Goal: Task Accomplishment & Management: Manage account settings

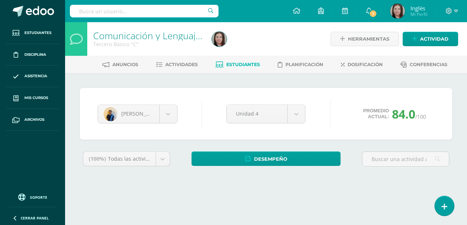
scroll to position [38, 0]
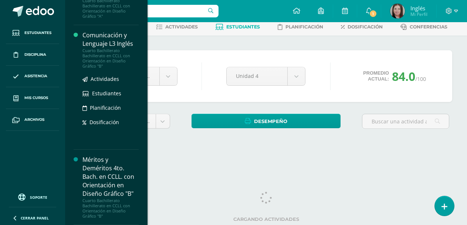
click at [109, 54] on div "Cuarto Bachillerato Bachillerato en CCLL con Orientación en Diseño Gráfico "B"" at bounding box center [110, 58] width 56 height 21
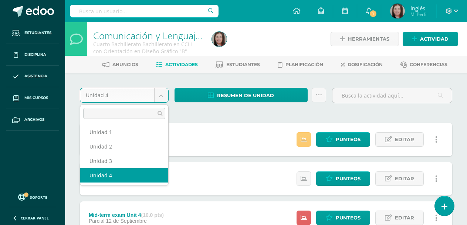
click at [167, 94] on body "Estudiantes Disciplina Asistencia Mis cursos Archivos Soporte Ayuda Reportar un…" at bounding box center [233, 181] width 467 height 362
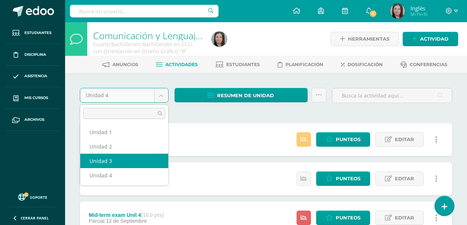
select select "Unidad 3"
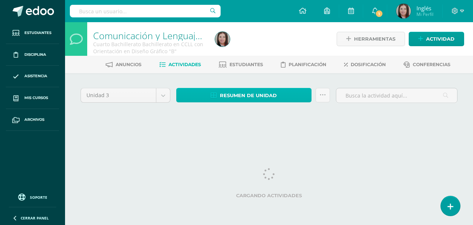
click at [231, 91] on span "Resumen de unidad" at bounding box center [248, 96] width 57 height 14
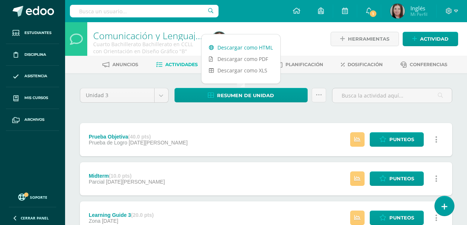
click at [249, 47] on link "Descargar como HTML" at bounding box center [240, 47] width 79 height 11
drag, startPoint x: 187, startPoint y: 80, endPoint x: 229, endPoint y: 76, distance: 43.1
click at [187, 79] on div "Unidad 3 Unidad 1 Unidad 2 Unidad 3 Unidad 4 Resumen de unidad Enviar punteos a…" at bounding box center [266, 217] width 402 height 289
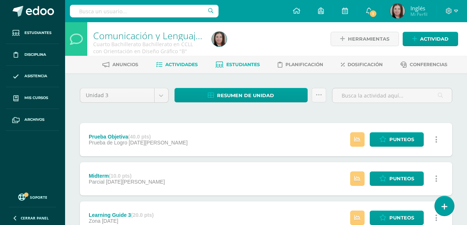
click at [230, 60] on link "Estudiantes" at bounding box center [237, 65] width 44 height 12
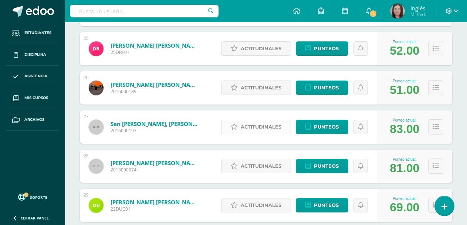
scroll to position [1055, 0]
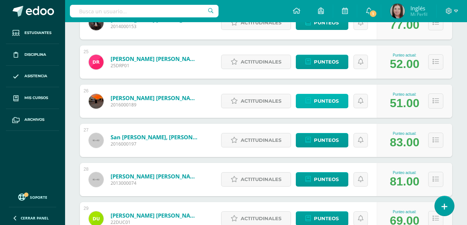
click at [328, 101] on span "Punteos" at bounding box center [326, 101] width 25 height 14
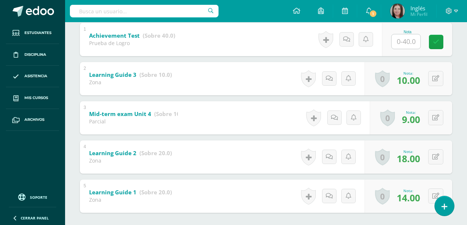
scroll to position [8, 0]
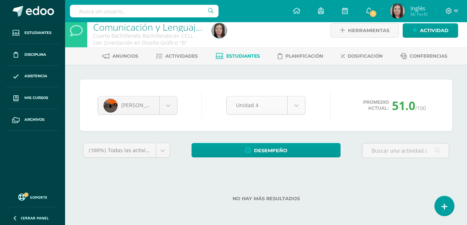
click at [294, 108] on body "Estudiantes Disciplina Asistencia Mis cursos Archivos Soporte Ayuda Reportar un…" at bounding box center [233, 109] width 467 height 234
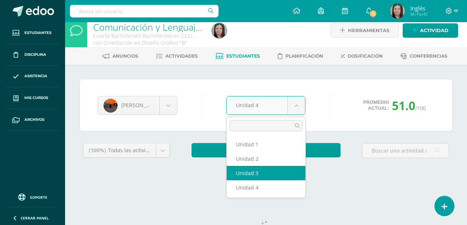
scroll to position [8, 0]
drag, startPoint x: 259, startPoint y: 173, endPoint x: 309, endPoint y: 171, distance: 49.9
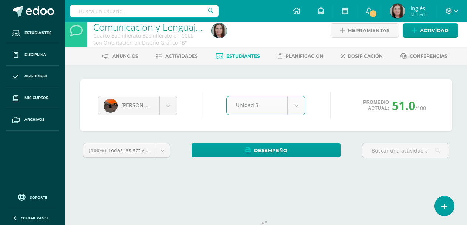
select select "Unidad 3"
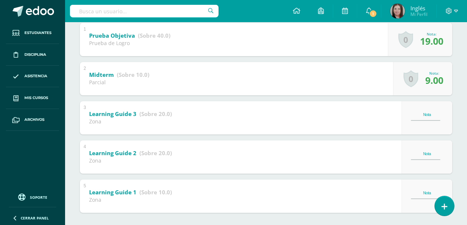
scroll to position [88, 0]
